Goal: Task Accomplishment & Management: Complete application form

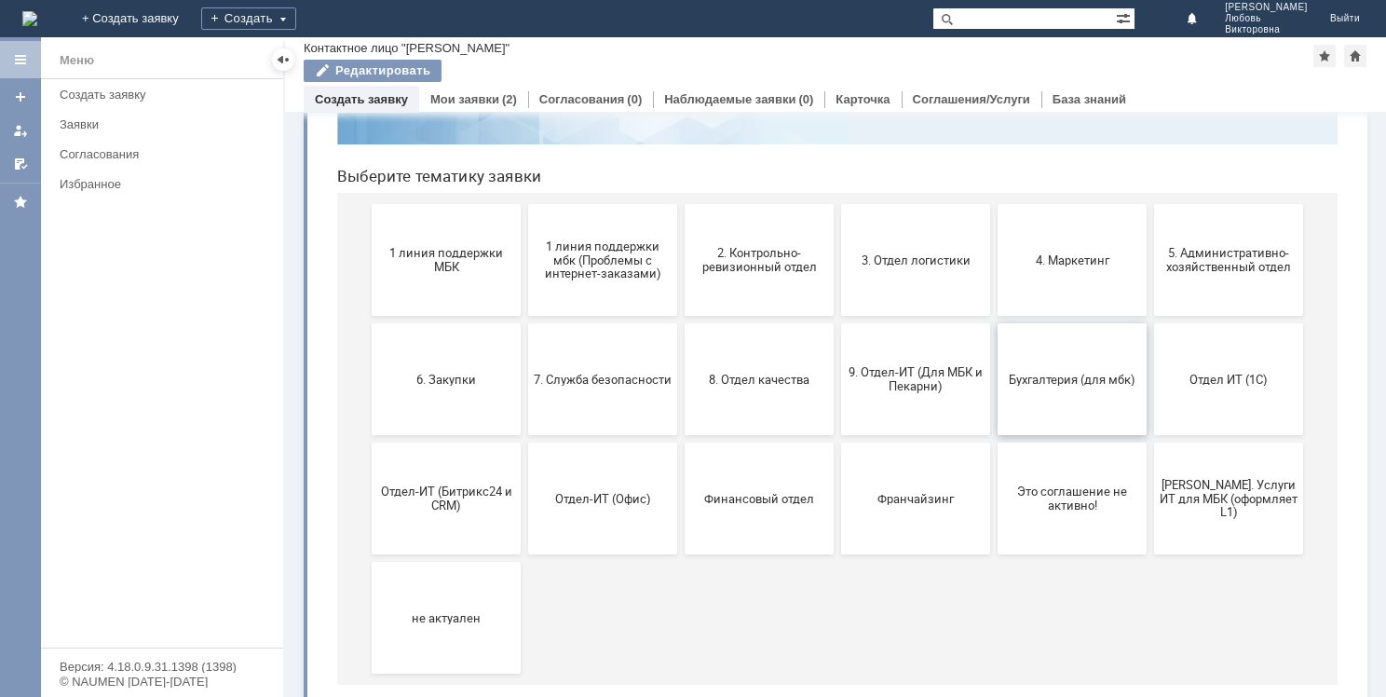
scroll to position [181, 0]
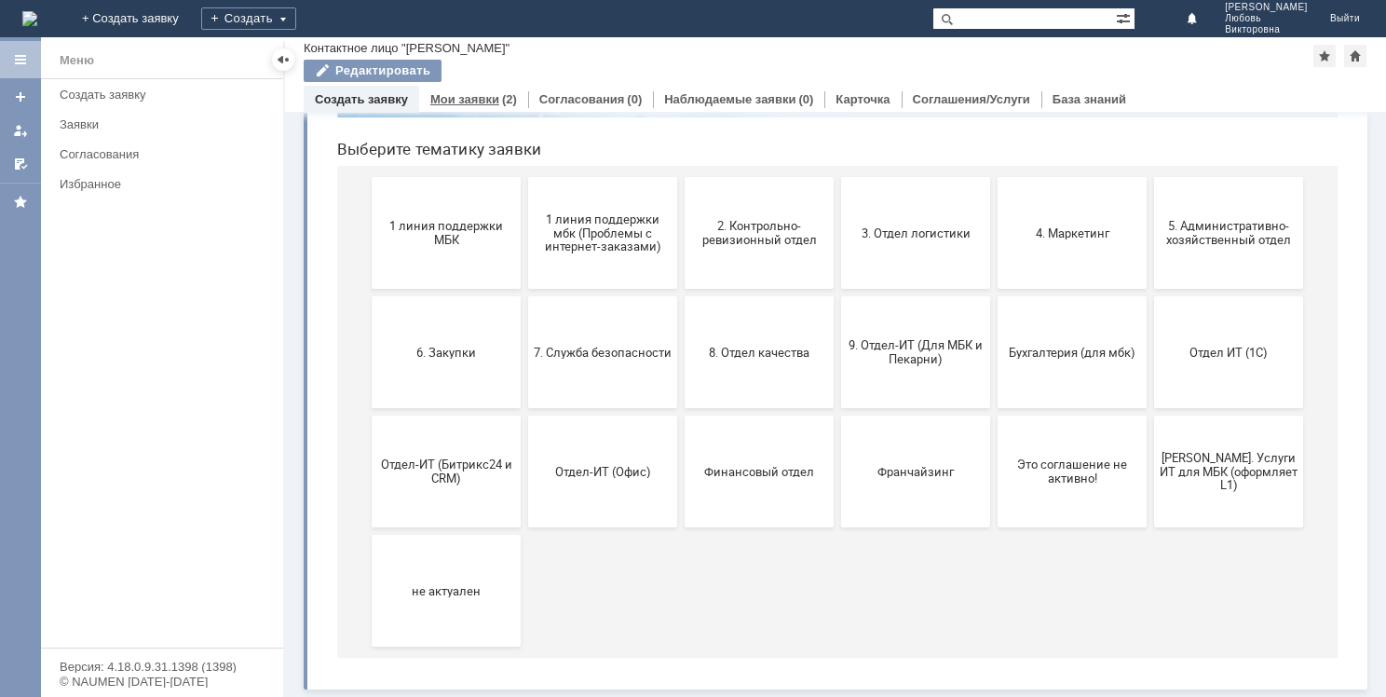
click at [460, 104] on div "Мои заявки (2)" at bounding box center [473, 99] width 109 height 27
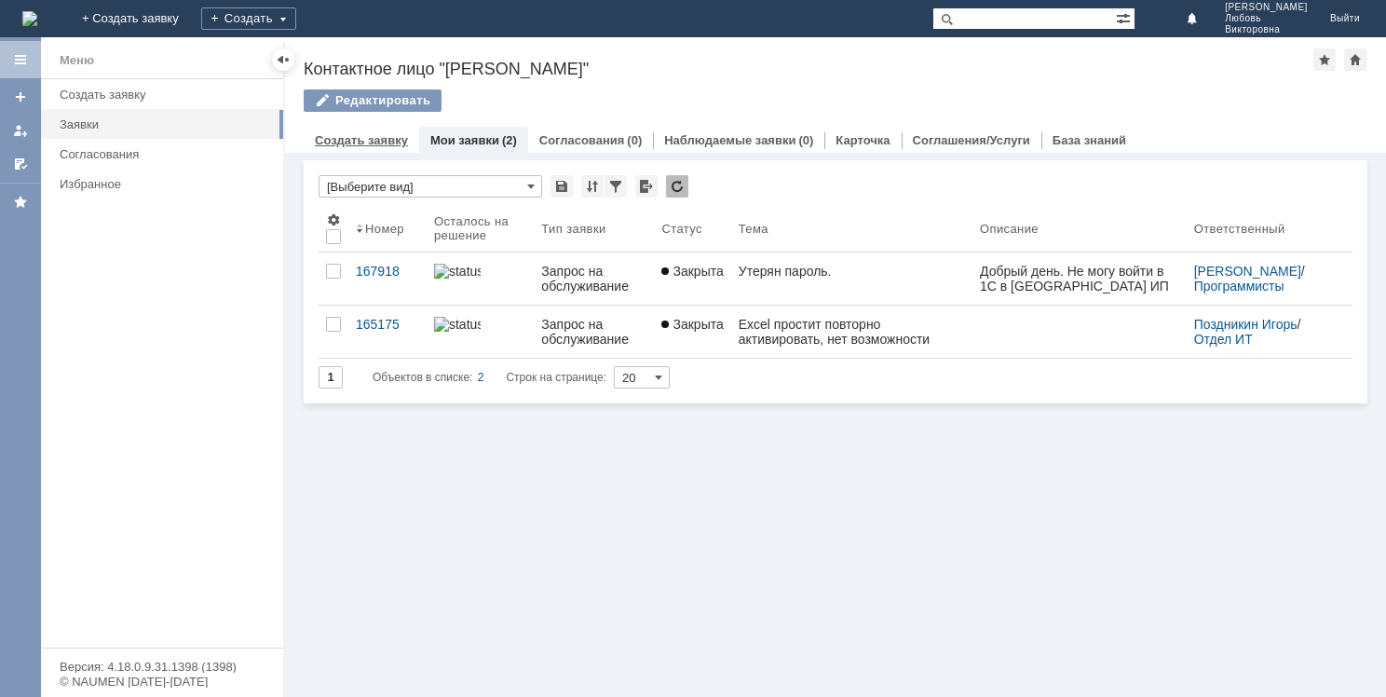
click at [350, 143] on link "Создать заявку" at bounding box center [361, 140] width 93 height 14
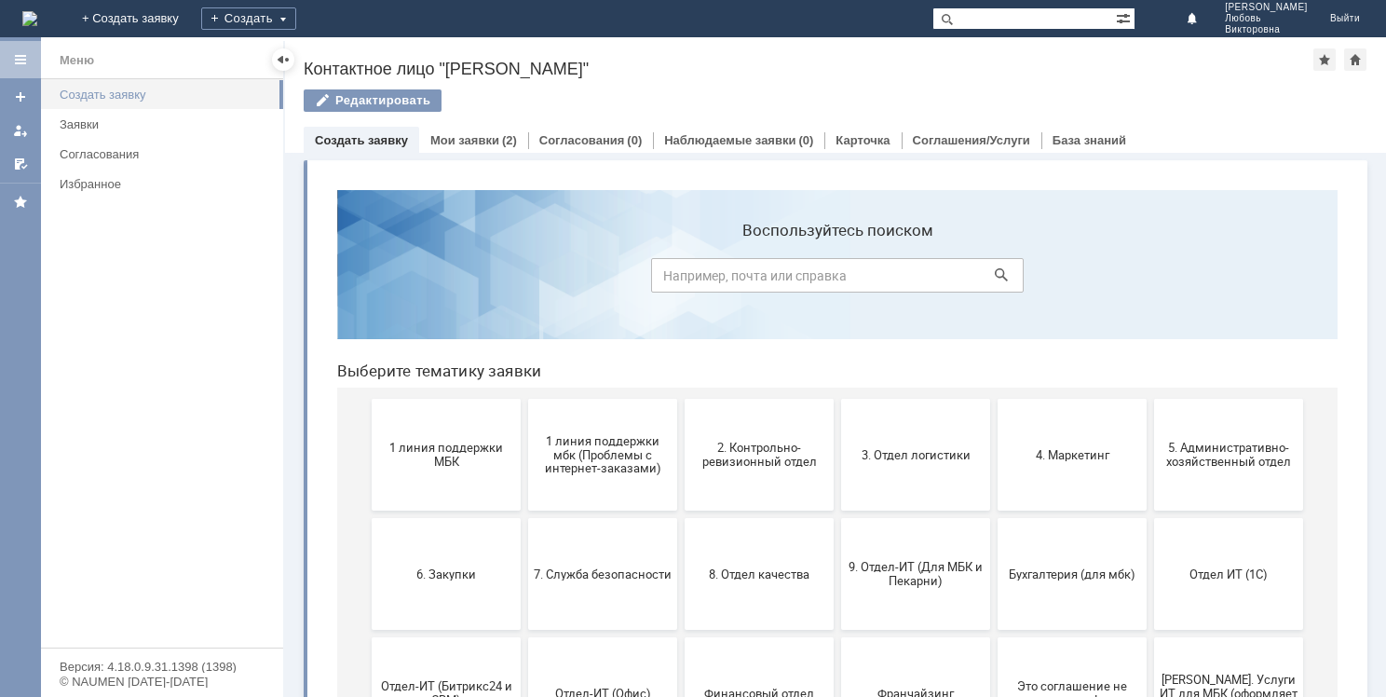
click at [78, 88] on div "Создать заявку" at bounding box center [166, 95] width 212 height 14
click at [92, 118] on div "Заявки" at bounding box center [166, 124] width 212 height 14
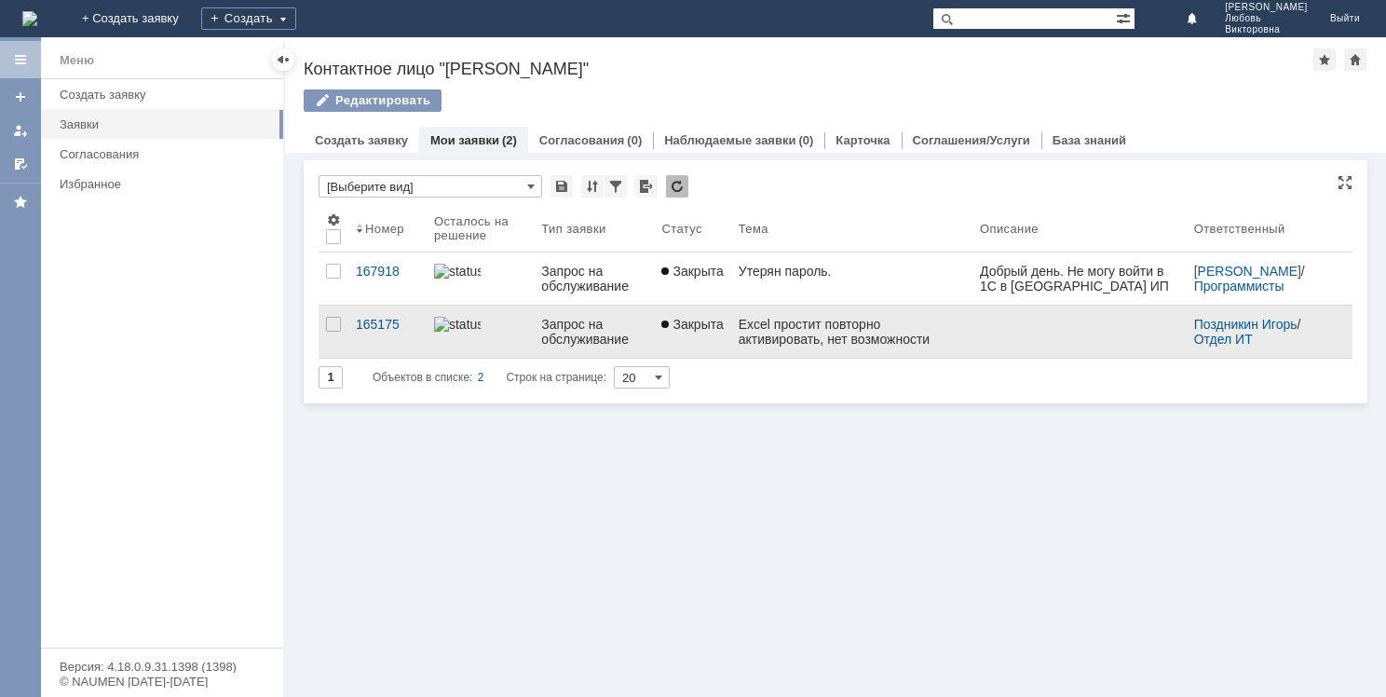
click at [756, 332] on div "Excel простит повторно активировать, нет возможности создавать и редактировать …" at bounding box center [852, 332] width 226 height 30
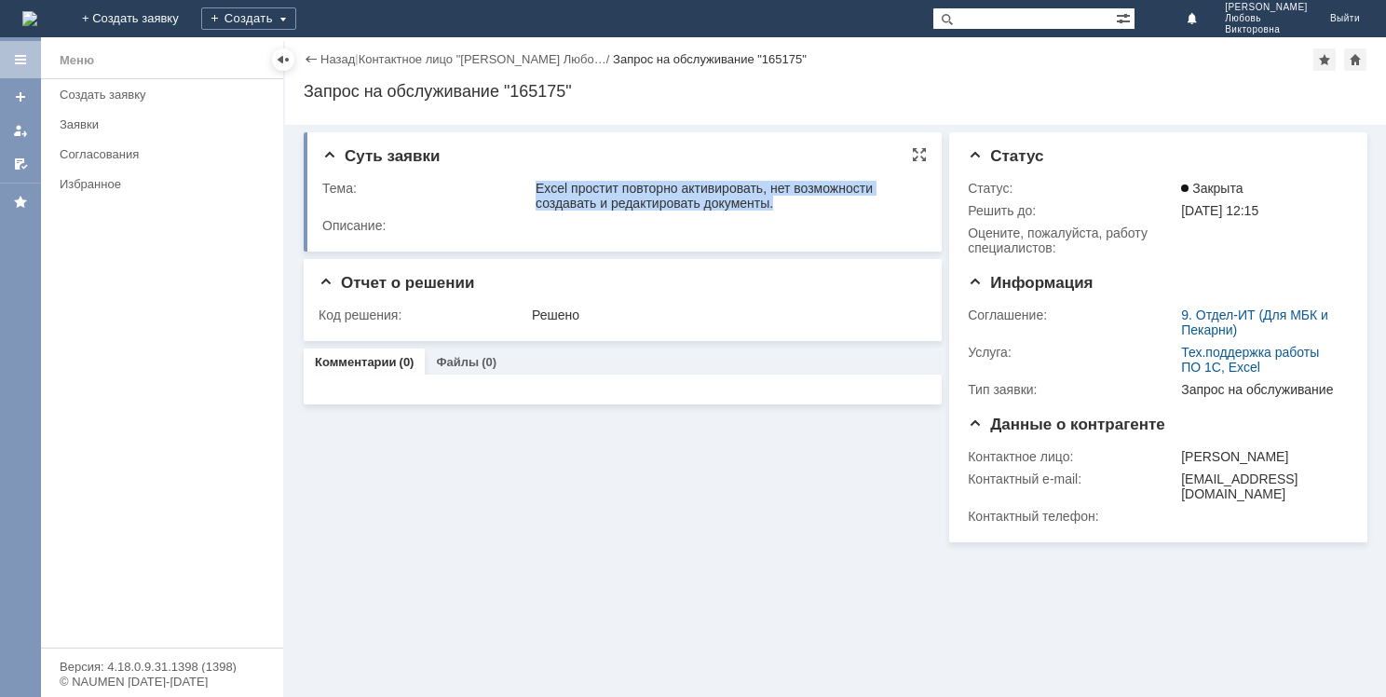
drag, startPoint x: 537, startPoint y: 186, endPoint x: 780, endPoint y: 210, distance: 244.2
click at [780, 210] on div "Excel простит повторно активировать, нет возможности создавать и редактировать …" at bounding box center [727, 196] width 382 height 30
drag, startPoint x: 538, startPoint y: 184, endPoint x: 782, endPoint y: 210, distance: 245.4
click at [782, 210] on div "Excel простит повторно активировать, нет возможности создавать и редактировать …" at bounding box center [727, 196] width 382 height 30
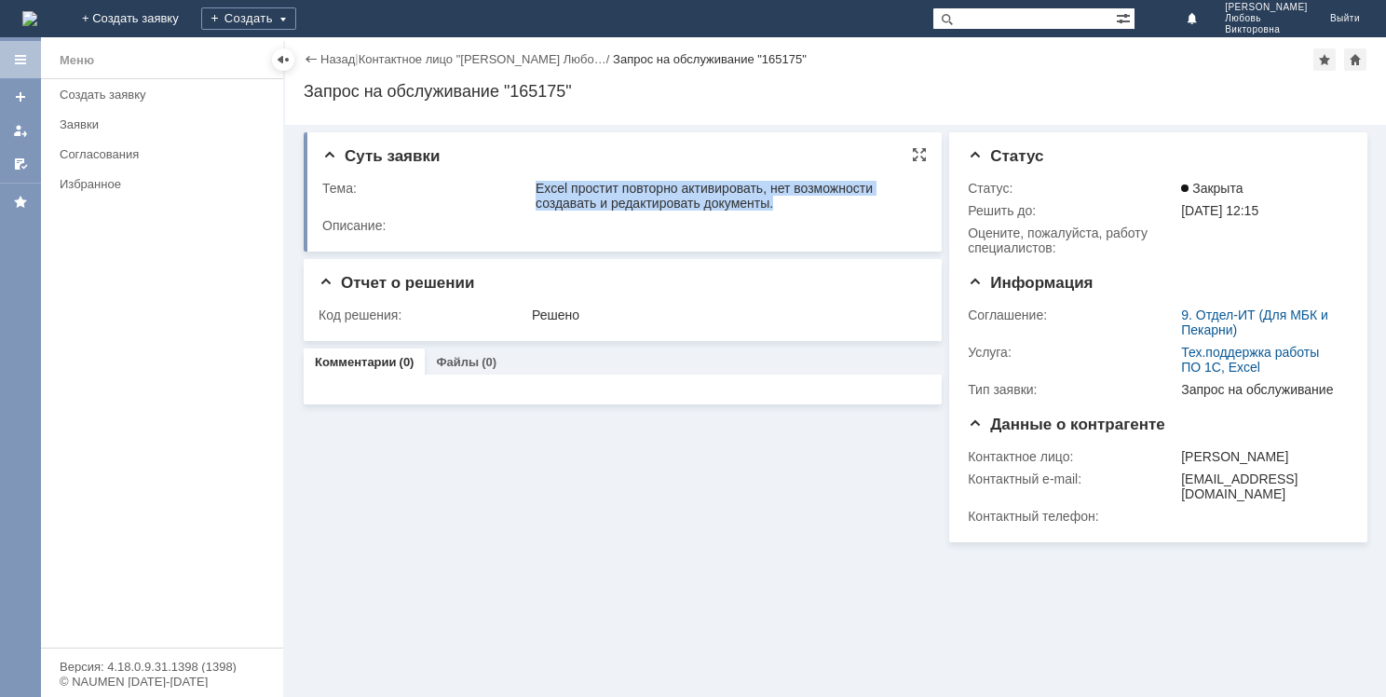
copy div "Excel простит повторно активировать, нет возможности создавать и редактировать …"
click at [75, 89] on div "Создать заявку" at bounding box center [166, 95] width 212 height 14
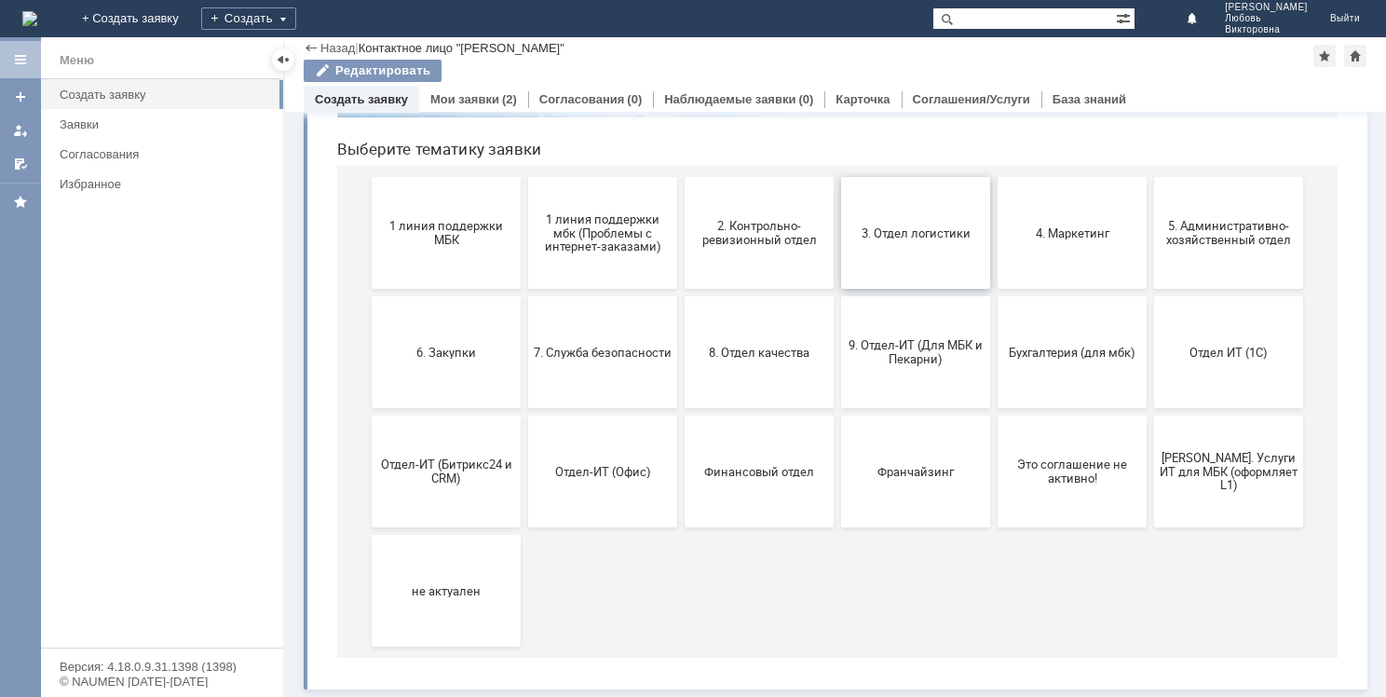
scroll to position [181, 0]
click at [631, 471] on span "Отдел-ИТ (Офис)" at bounding box center [603, 471] width 138 height 14
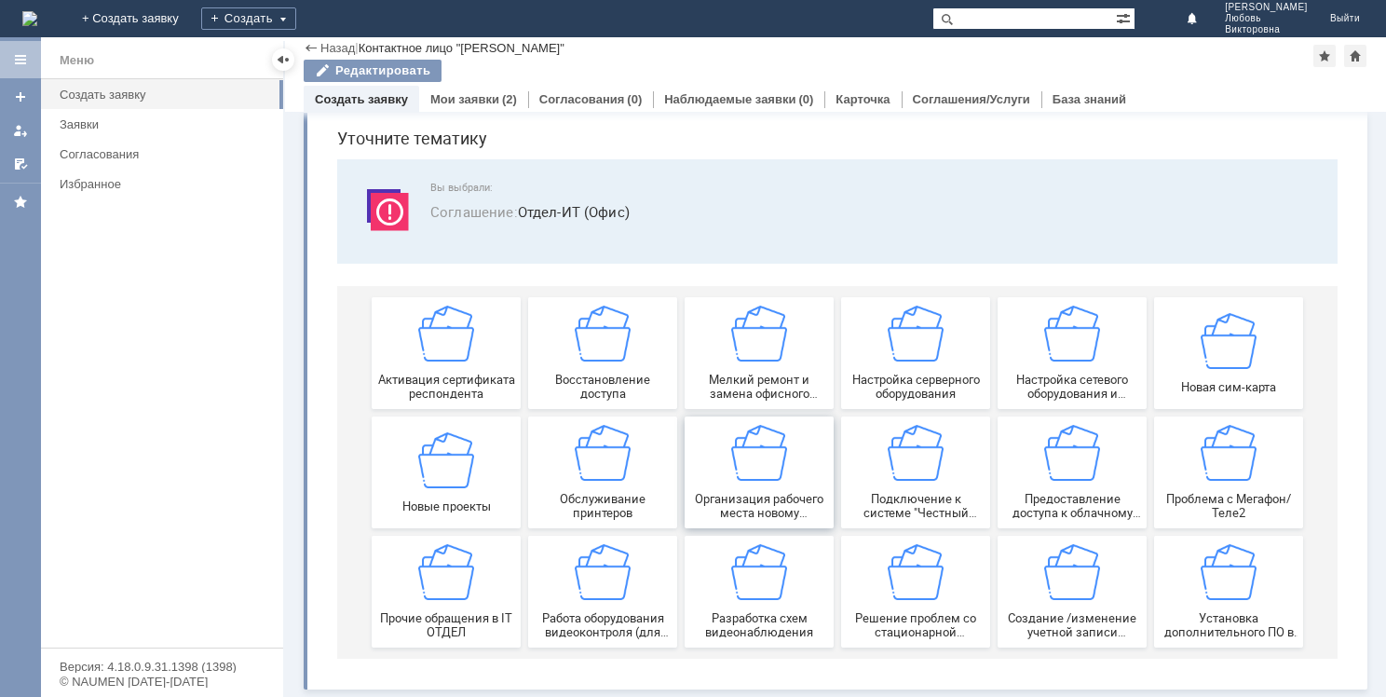
scroll to position [63, 0]
click at [612, 383] on span "Восстановление доступа" at bounding box center [603, 387] width 138 height 28
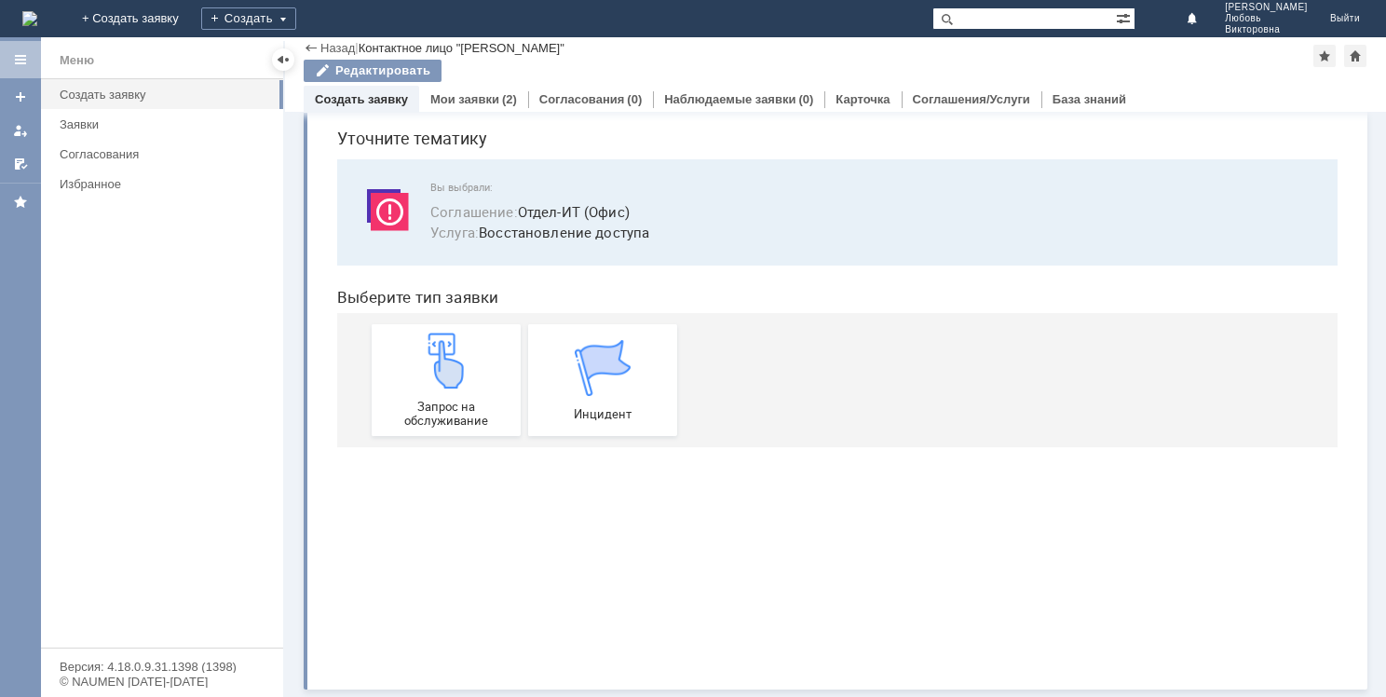
scroll to position [0, 0]
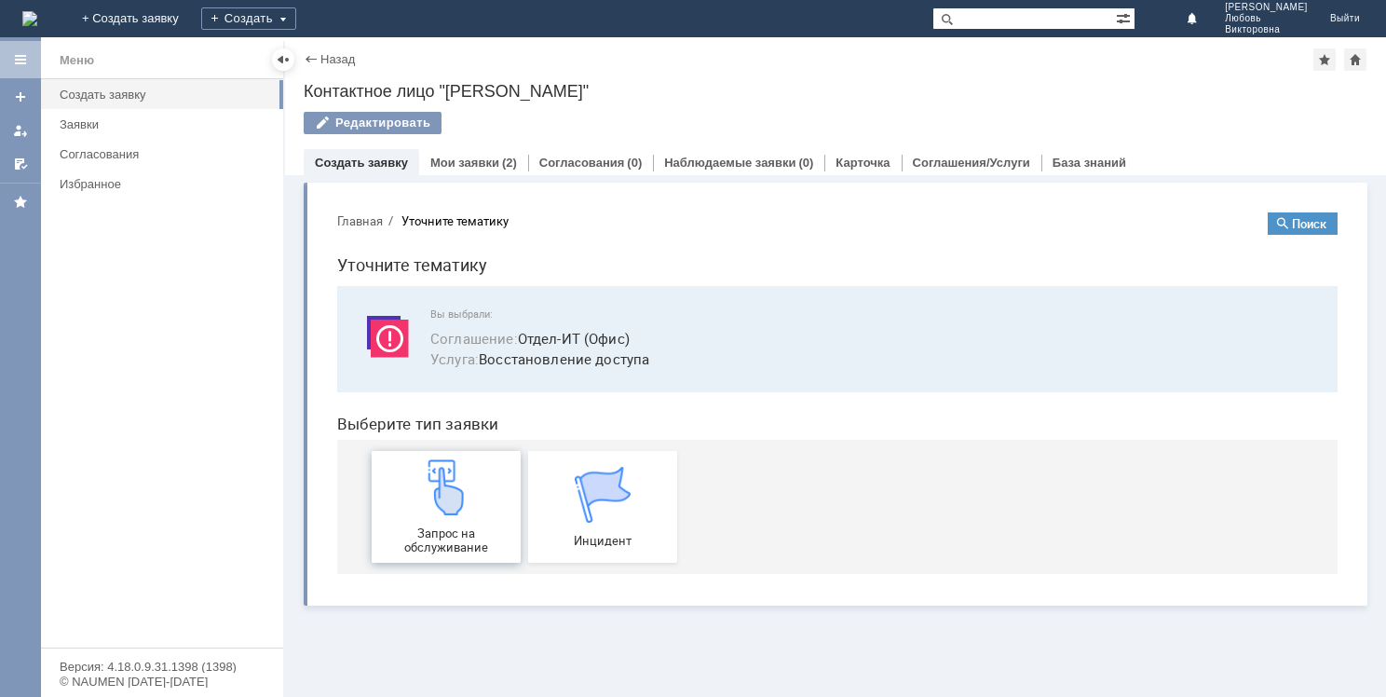
click at [437, 501] on img at bounding box center [446, 487] width 56 height 56
click at [442, 499] on img at bounding box center [446, 487] width 56 height 56
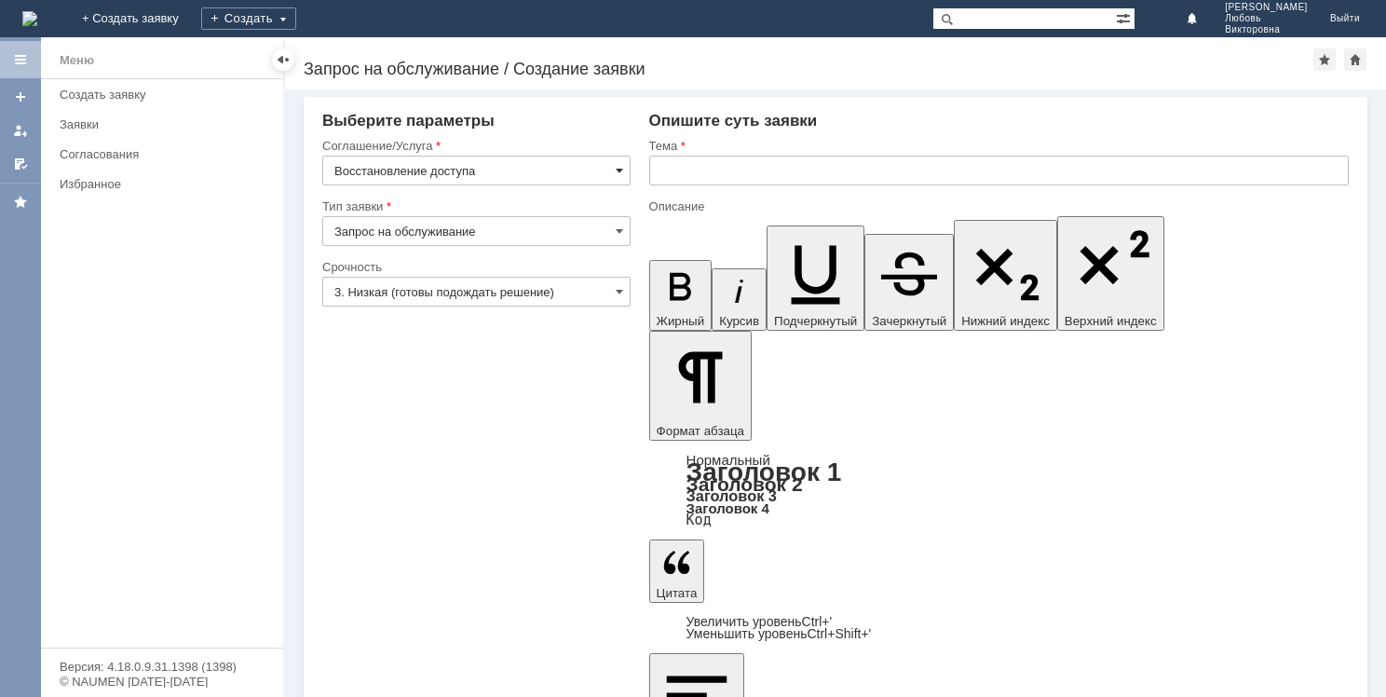
click at [619, 173] on span at bounding box center [619, 170] width 7 height 15
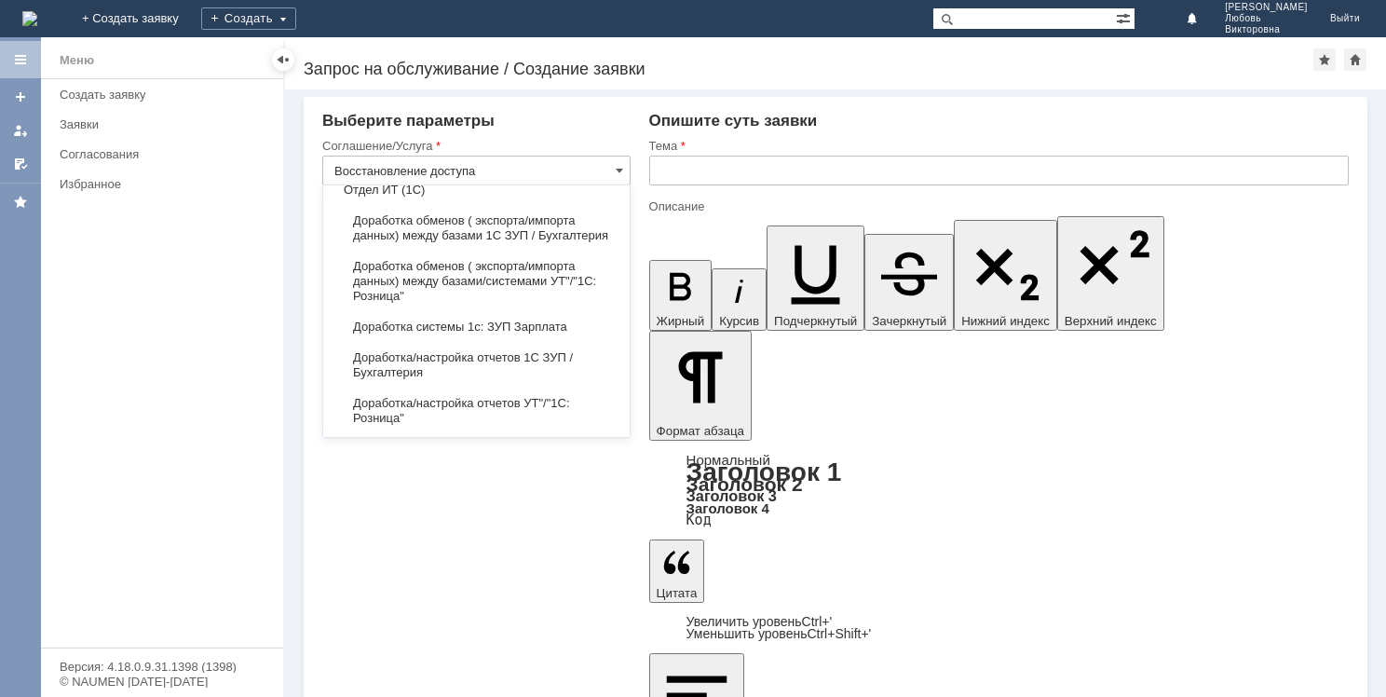
scroll to position [2329, 0]
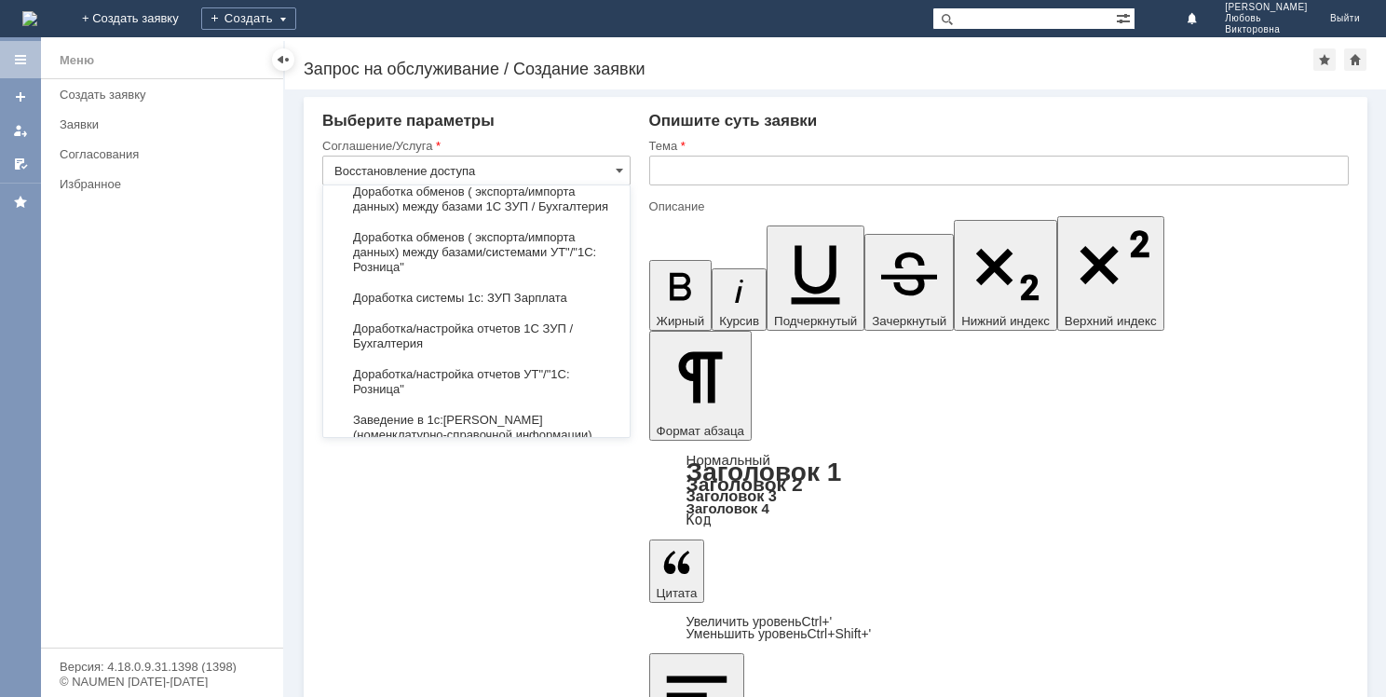
click at [460, 173] on input "Восстановление доступа" at bounding box center [476, 171] width 308 height 30
type input "е"
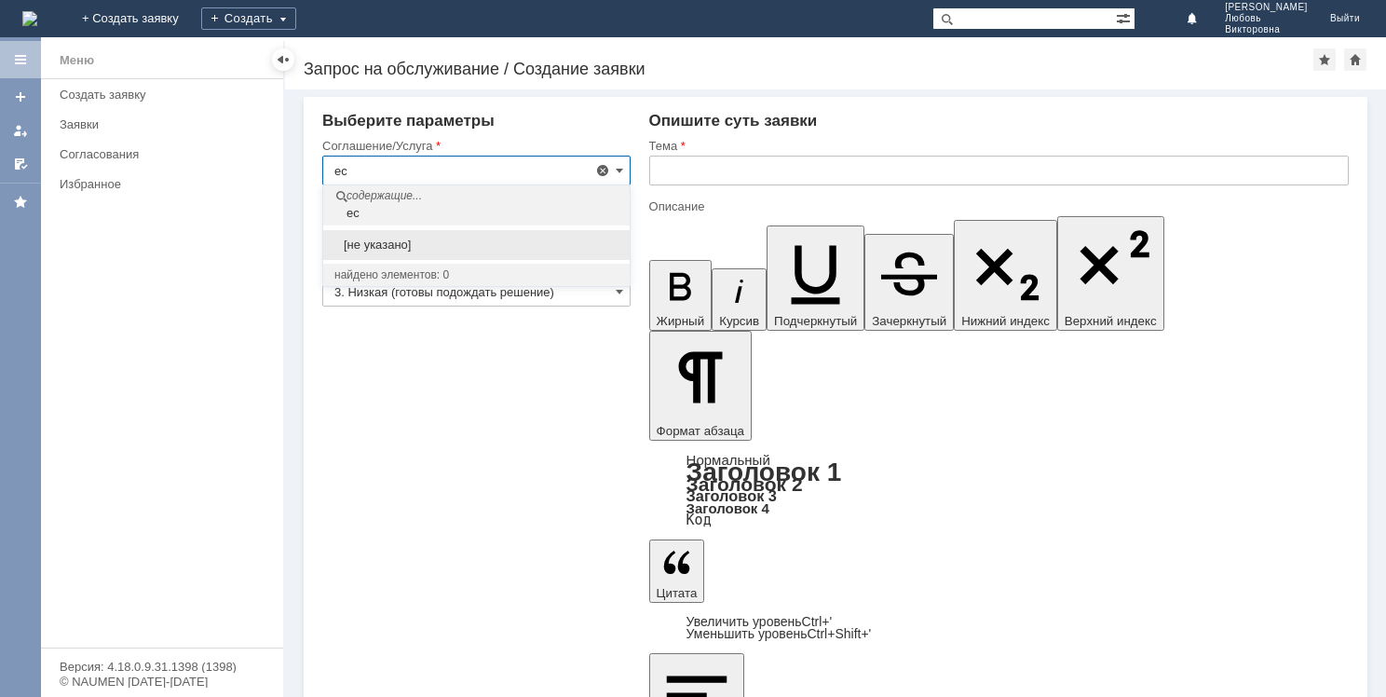
type input "e"
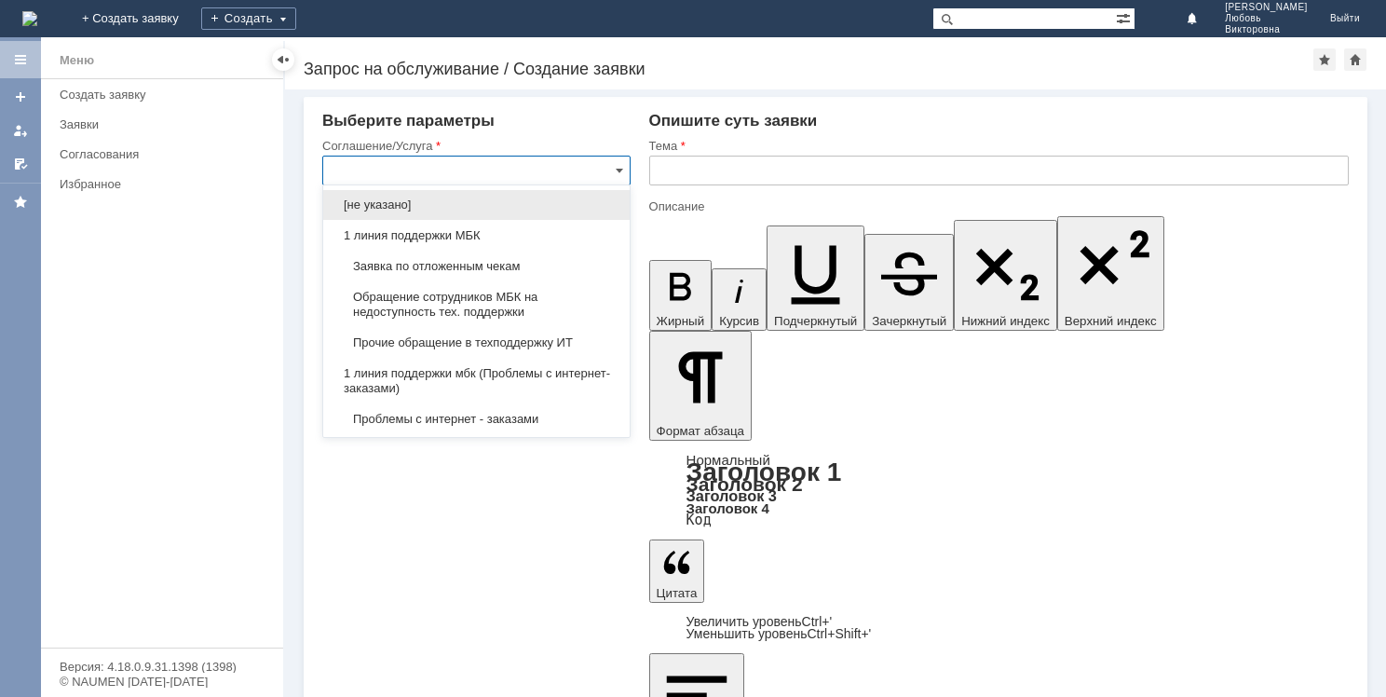
click at [626, 160] on input "text" at bounding box center [476, 171] width 308 height 30
click at [619, 164] on span at bounding box center [619, 170] width 7 height 15
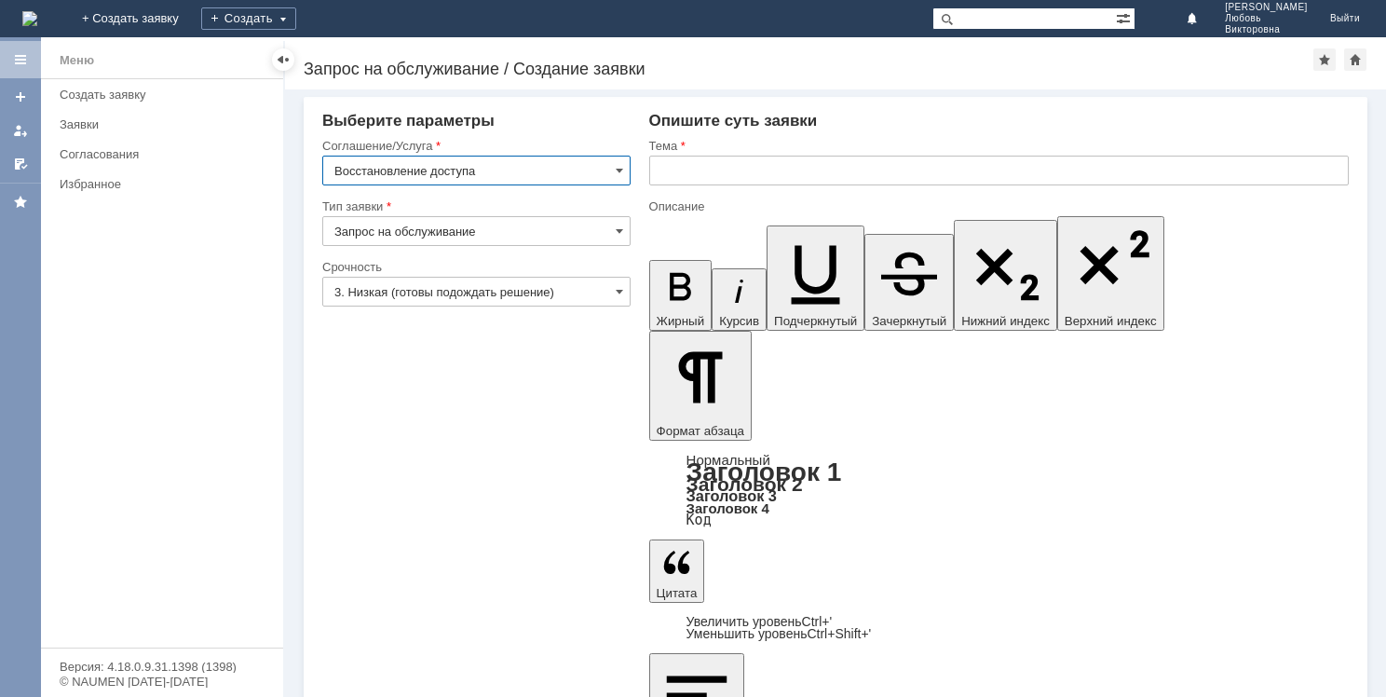
click at [419, 239] on input "Запрос на обслуживание" at bounding box center [476, 231] width 308 height 30
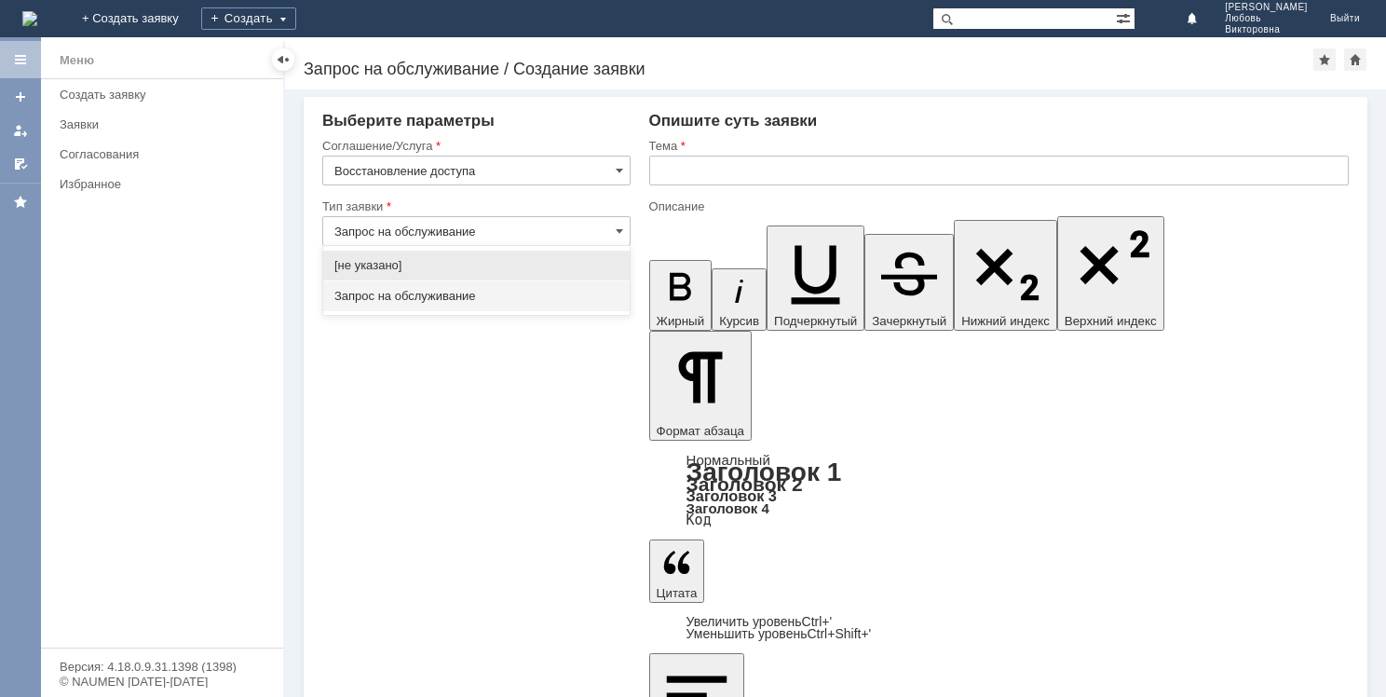
click at [419, 239] on input "Запрос на обслуживание" at bounding box center [476, 231] width 308 height 30
type input "Запрос на обслуживание"
click at [616, 294] on span at bounding box center [619, 291] width 7 height 15
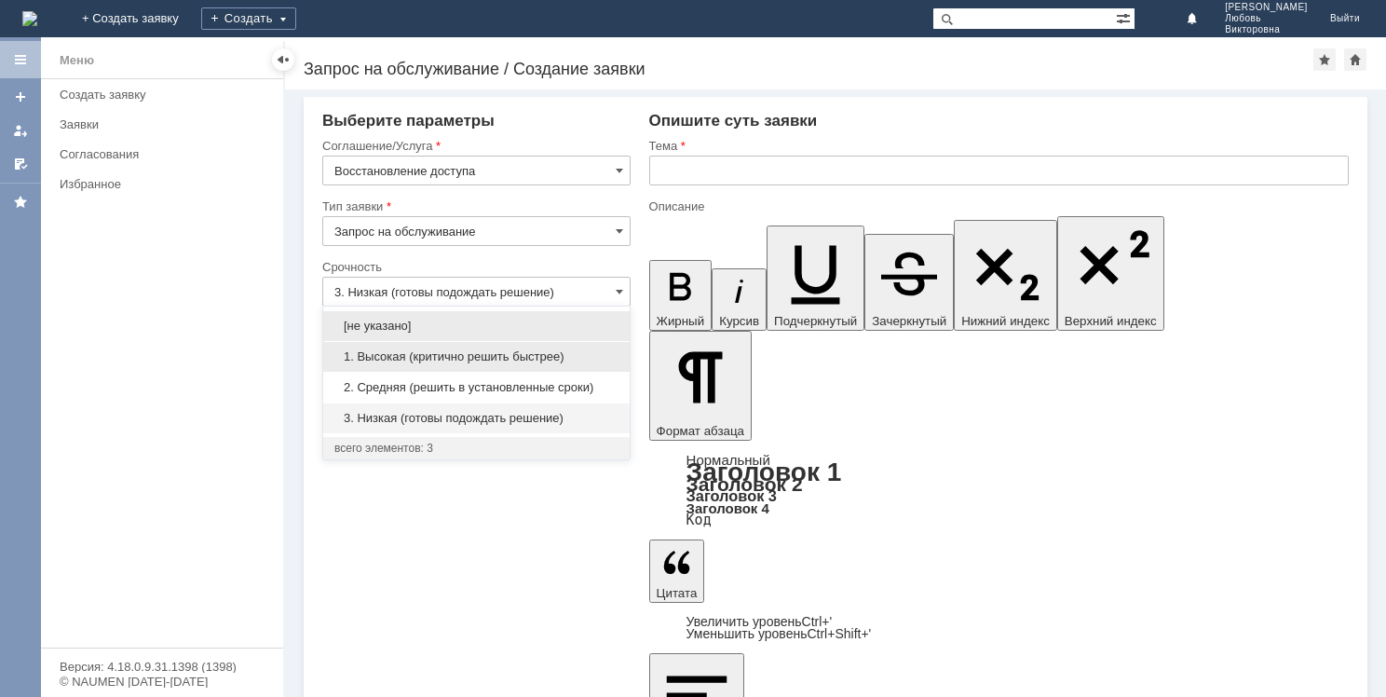
click at [538, 349] on span "1. Высокая (критично решить быстрее)" at bounding box center [476, 356] width 284 height 15
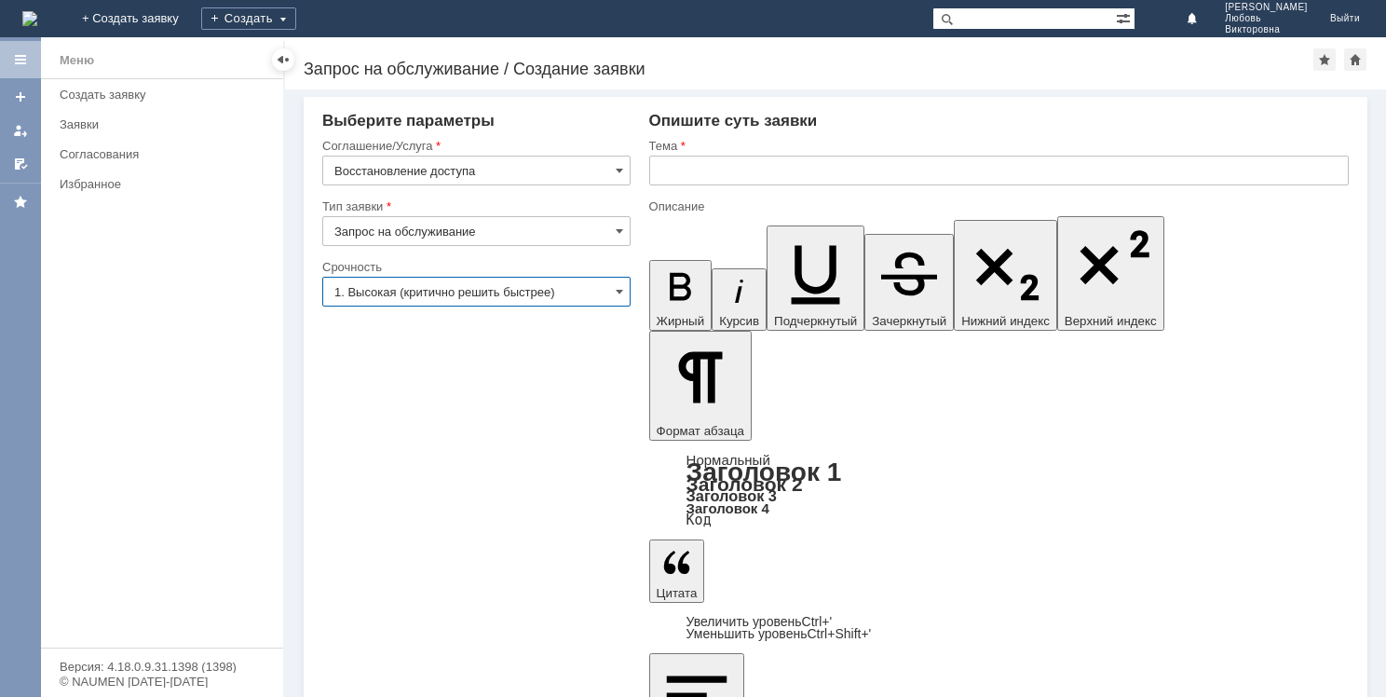
type input "1. Высокая (критично решить быстрее)"
click at [722, 173] on input "text" at bounding box center [999, 171] width 700 height 30
paste input "Excel простит повторно активировать, нет возможности создавать и редактировать …"
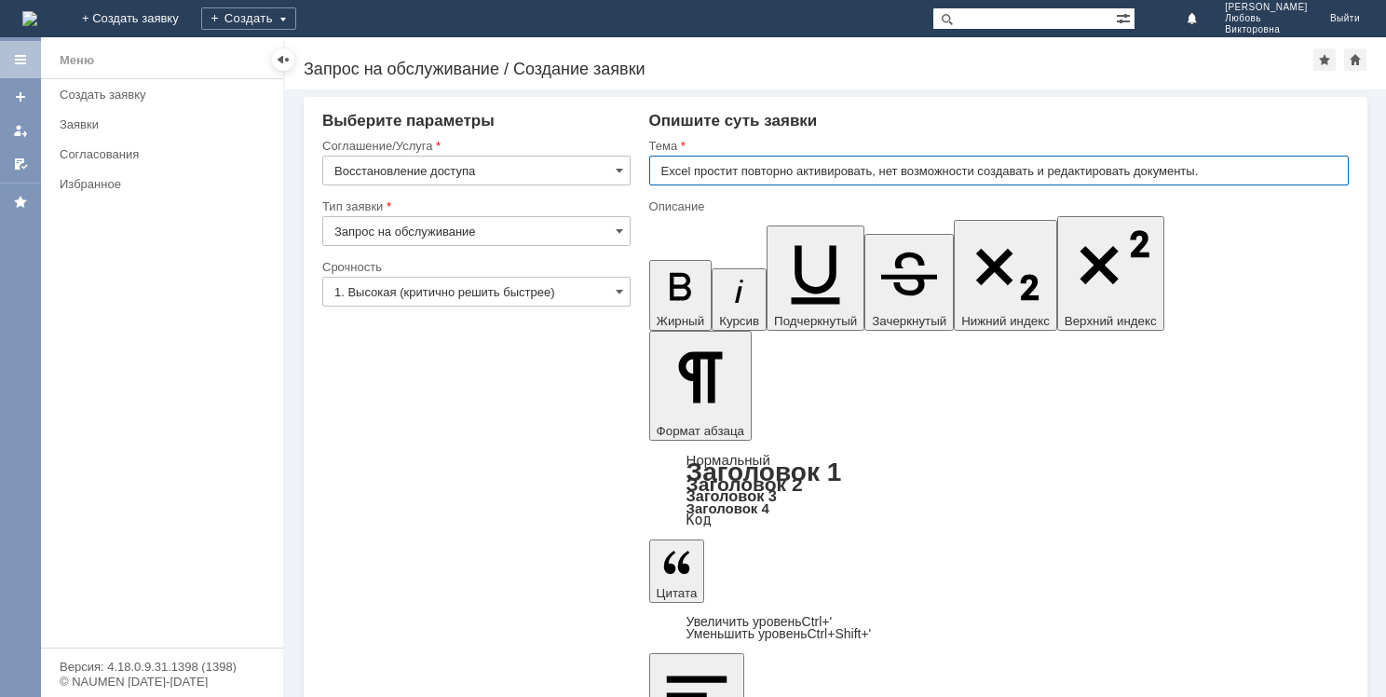
drag, startPoint x: 690, startPoint y: 163, endPoint x: 701, endPoint y: 166, distance: 10.6
click at [692, 163] on input "Excel простит повторно активировать, нет возможности создавать и редактировать …" at bounding box center [999, 171] width 700 height 30
type input "Excel и Word простит повторно активировать, нет возможности создавать и редакти…"
